Goal: Information Seeking & Learning: Learn about a topic

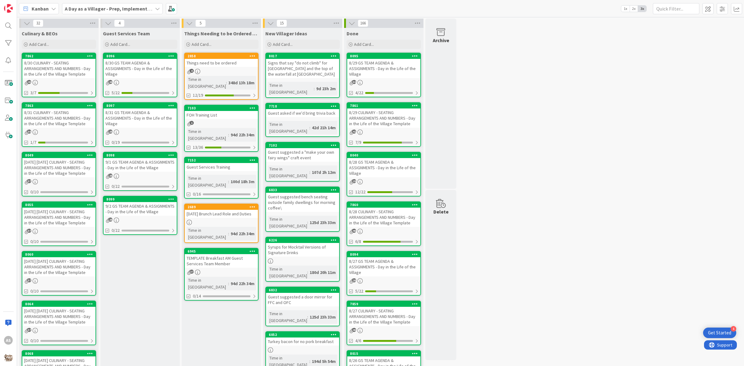
click at [59, 112] on div "8/31 CULINARY - SEATING ARRANGEMENTS AND NUMBERS - Day in the Life of the Villa…" at bounding box center [58, 117] width 73 height 19
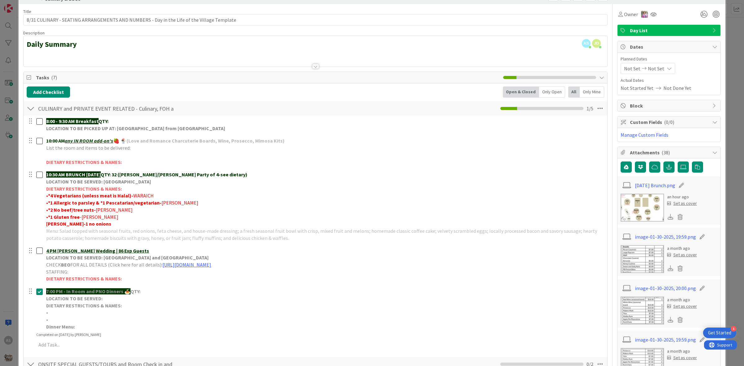
scroll to position [39, 0]
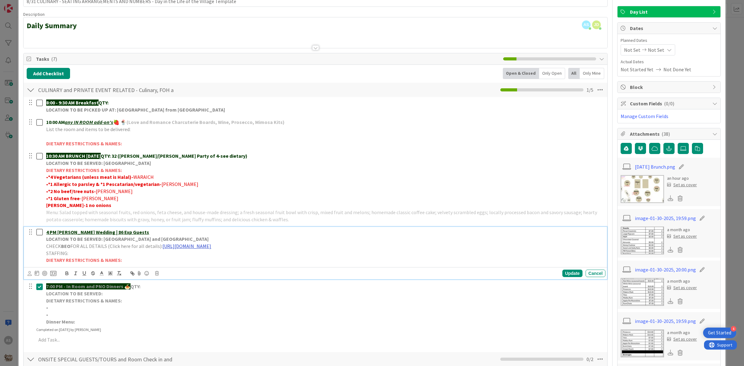
click at [211, 247] on link "[URL][DOMAIN_NAME]" at bounding box center [186, 246] width 49 height 6
click at [256, 261] on link "[URL][DOMAIN_NAME]" at bounding box center [235, 258] width 42 height 8
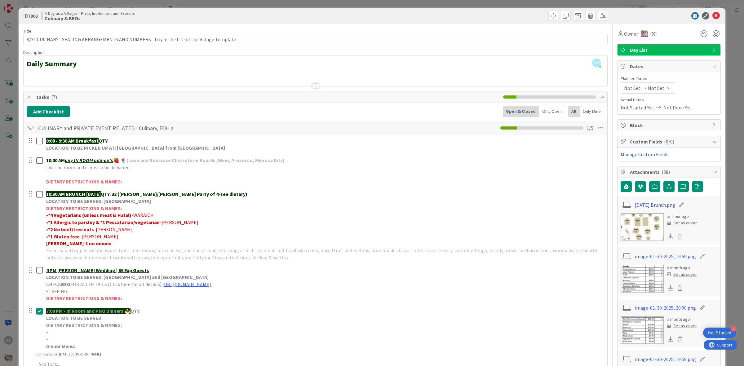
scroll to position [0, 0]
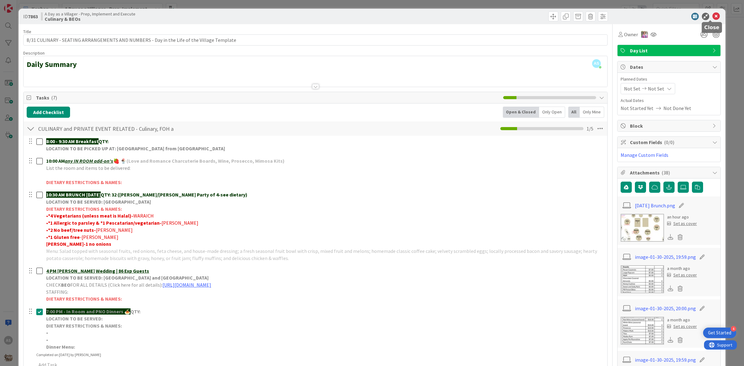
click at [712, 15] on icon at bounding box center [715, 16] width 7 height 7
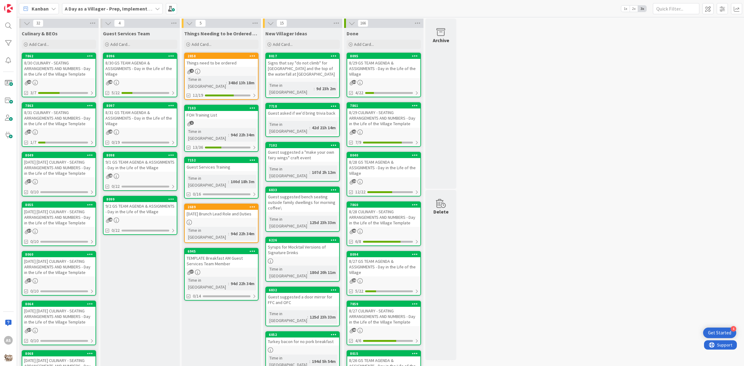
click at [49, 169] on div "[DATE] [DATE] CULINARY - SEATING ARRANGEMENTS AND NUMBERS - Day in the Life of …" at bounding box center [58, 167] width 73 height 19
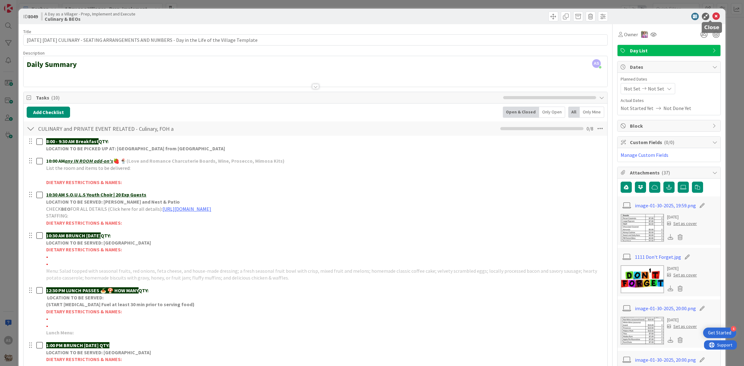
click at [712, 18] on icon at bounding box center [715, 16] width 7 height 7
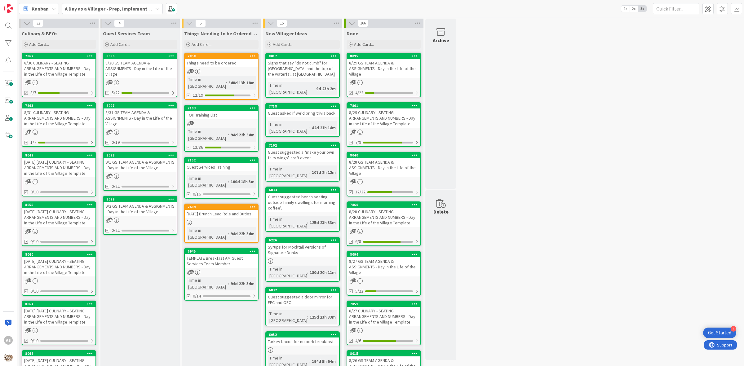
click at [126, 119] on div "8/31 GS TEAM AGENDA & ASSIGNMENTS - Day in the Life of the Village" at bounding box center [140, 117] width 73 height 19
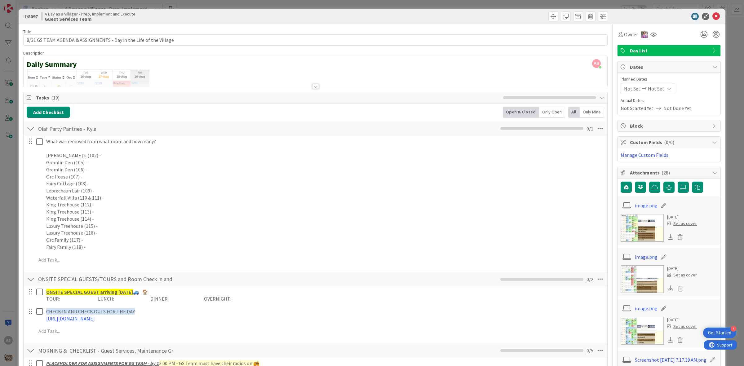
click at [27, 127] on div at bounding box center [31, 128] width 8 height 11
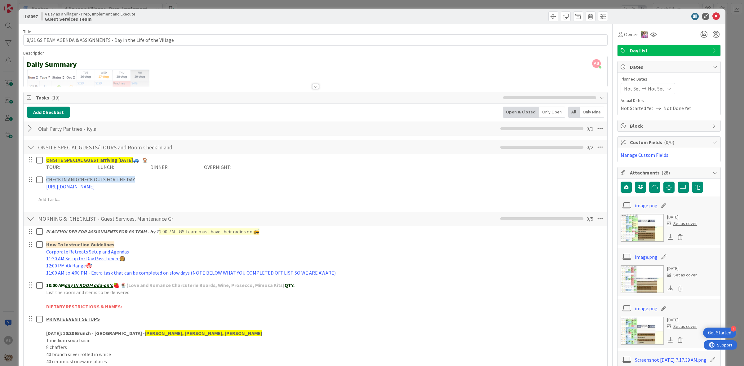
click at [31, 150] on div at bounding box center [31, 147] width 8 height 11
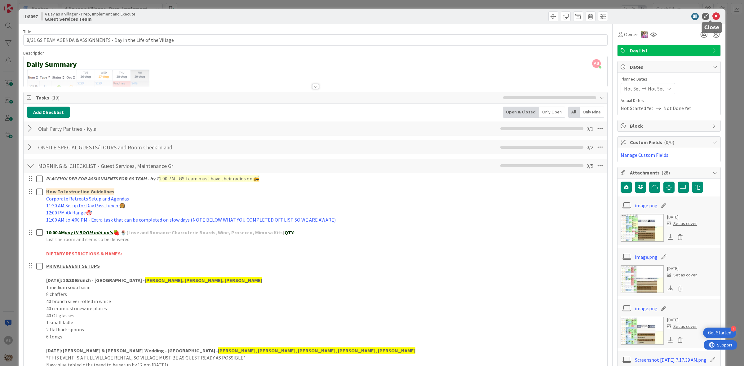
drag, startPoint x: 712, startPoint y: 13, endPoint x: 698, endPoint y: 19, distance: 14.7
click at [712, 13] on icon at bounding box center [715, 16] width 7 height 7
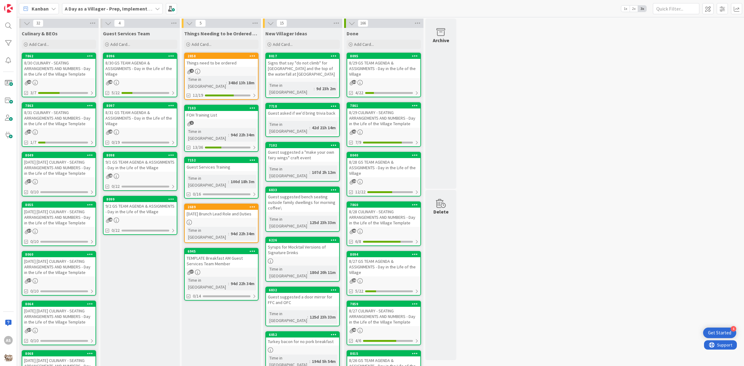
click at [139, 162] on div "9/1 GS TEAM AGENDA & ASSIGNMENTS - Day in the Life of the Village" at bounding box center [140, 165] width 73 height 14
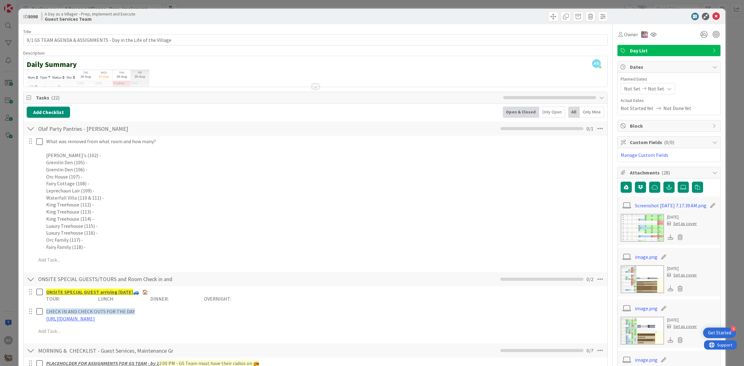
click at [29, 129] on div at bounding box center [31, 128] width 8 height 11
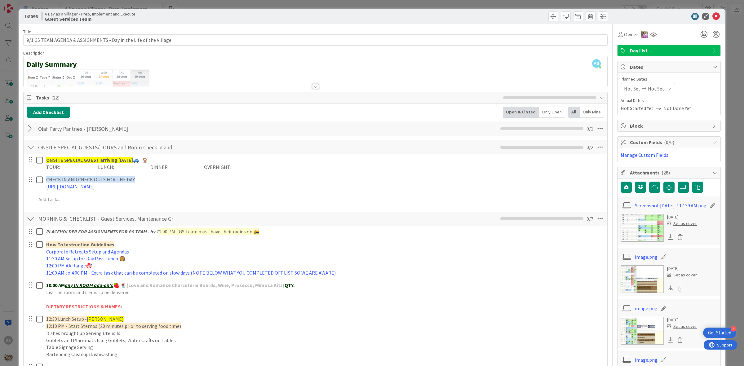
click at [30, 144] on div at bounding box center [31, 147] width 8 height 11
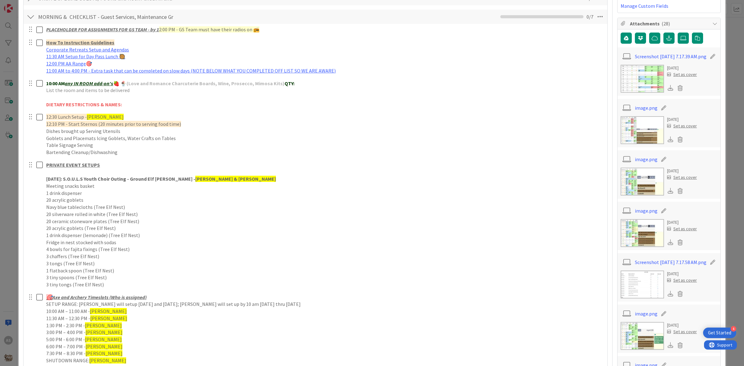
scroll to position [155, 0]
